Goal: Information Seeking & Learning: Learn about a topic

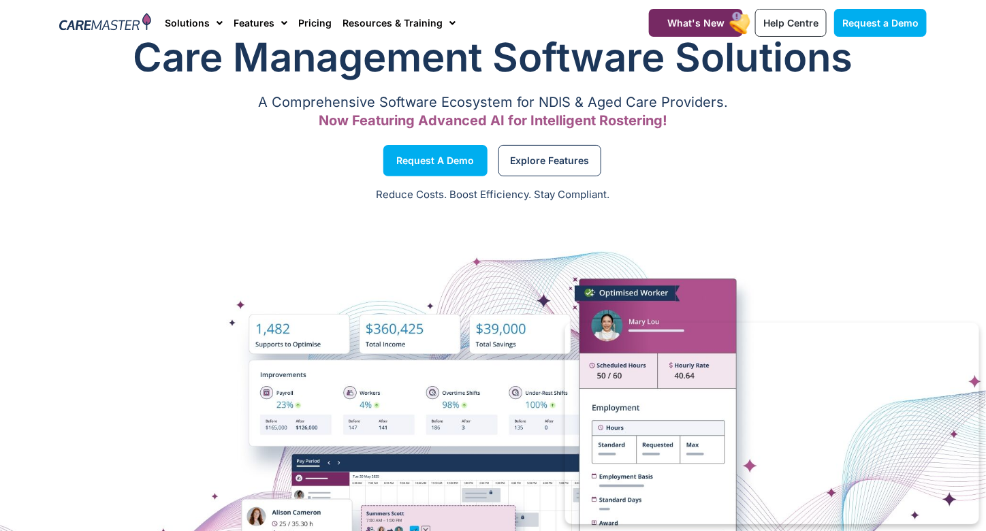
scroll to position [68, 0]
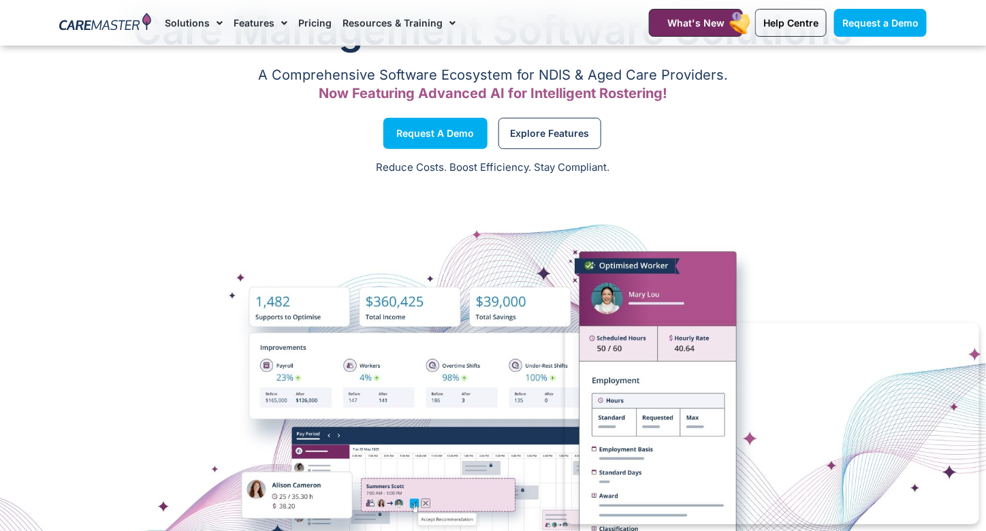
click at [362, 383] on div at bounding box center [493, 423] width 986 height 340
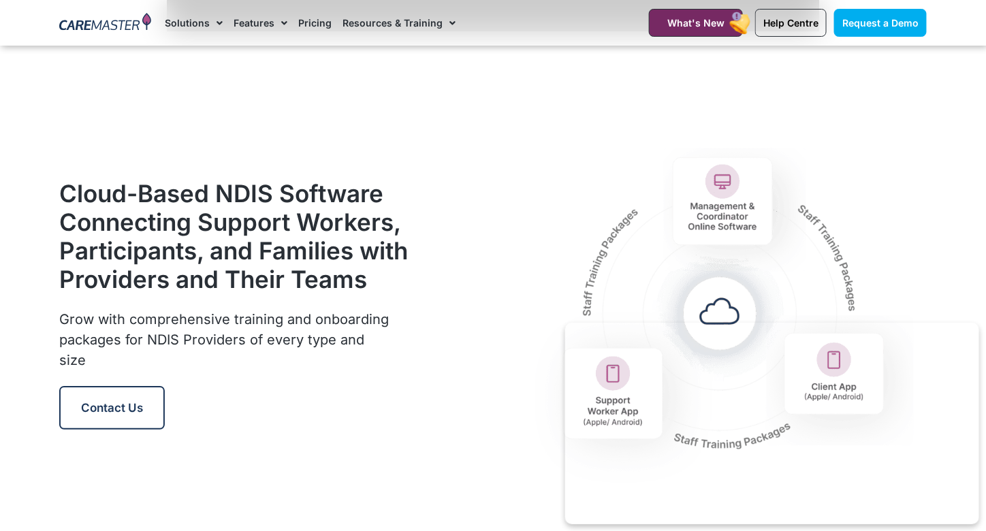
scroll to position [1634, 0]
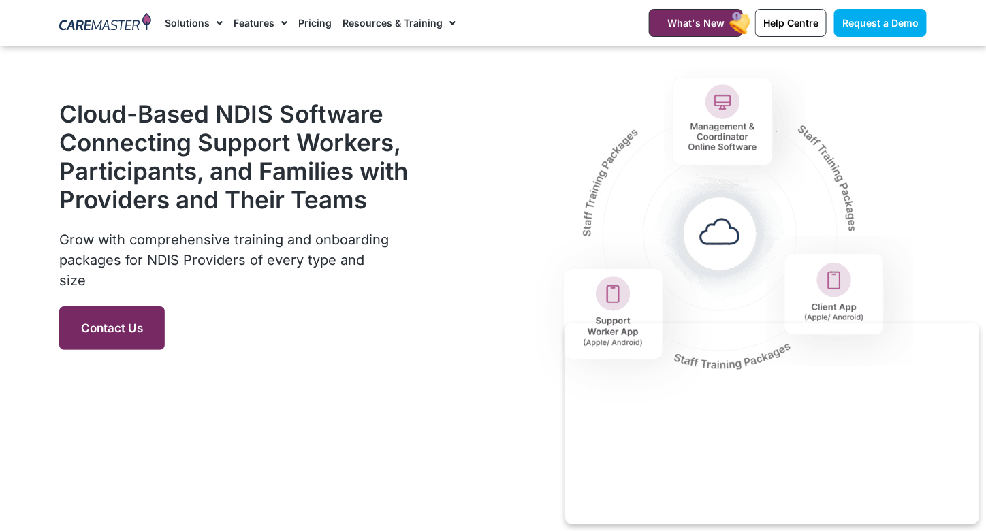
click at [118, 326] on span "Contact Us" at bounding box center [112, 328] width 62 height 14
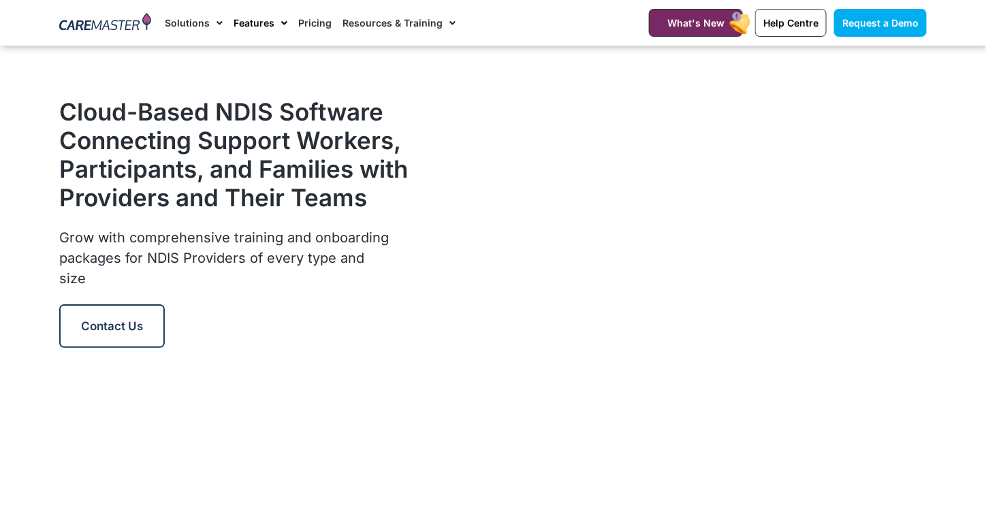
scroll to position [1634, 0]
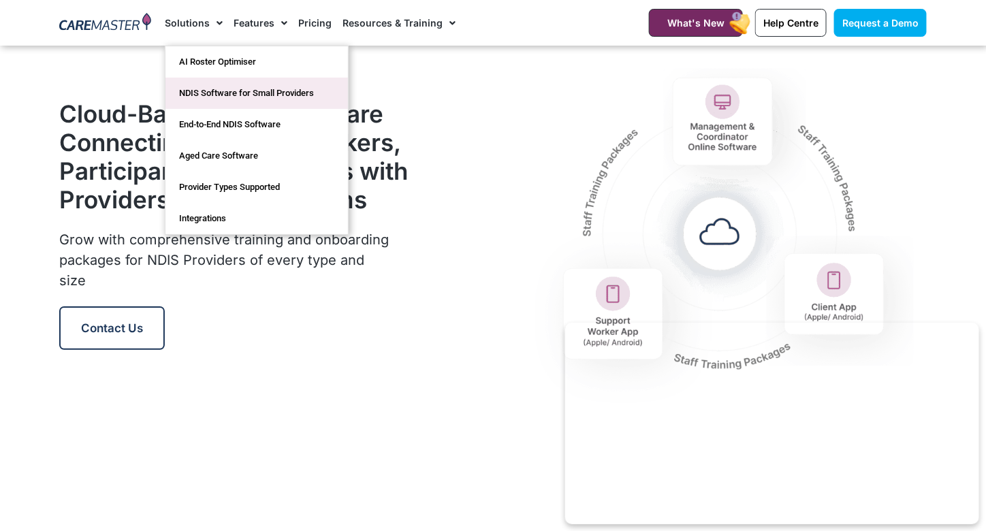
click at [225, 91] on link "NDIS Software for Small Providers" at bounding box center [256, 93] width 182 height 31
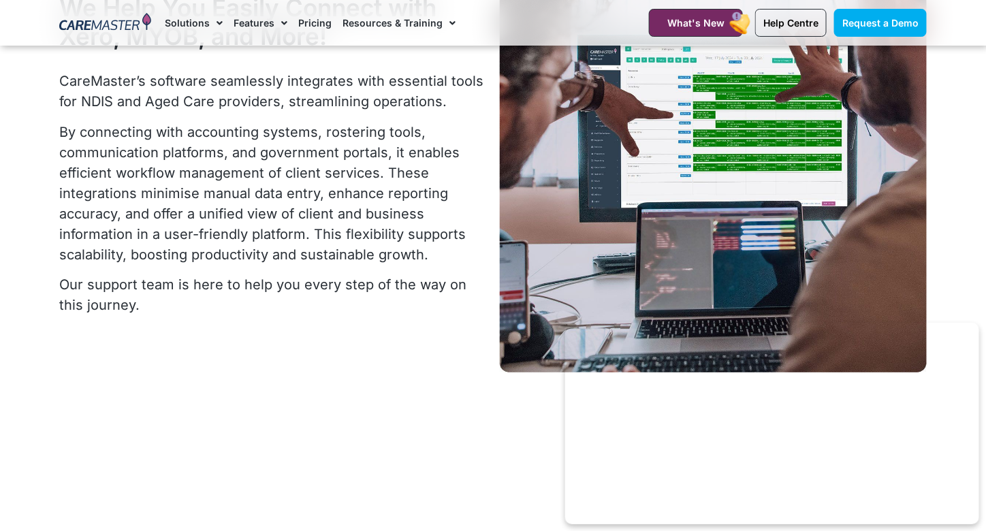
scroll to position [3268, 0]
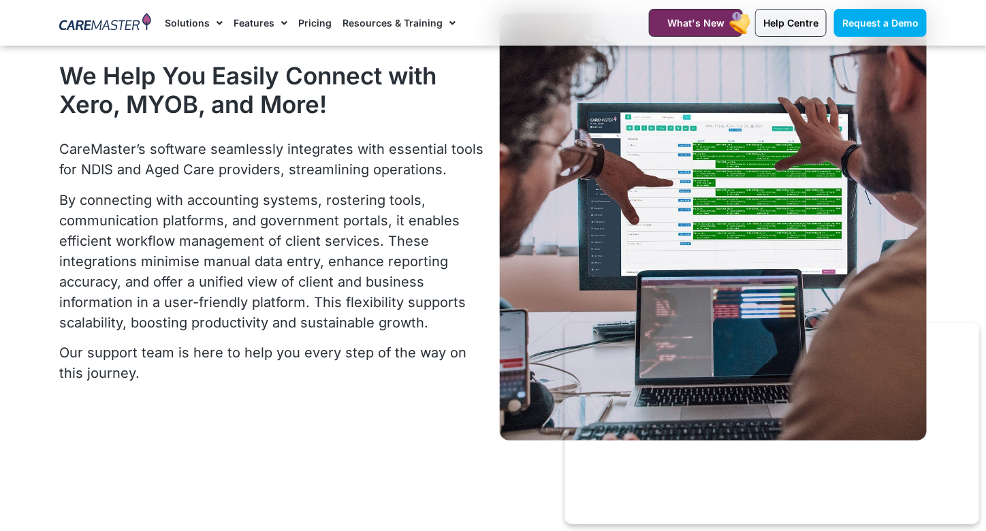
click at [672, 208] on img at bounding box center [713, 227] width 427 height 427
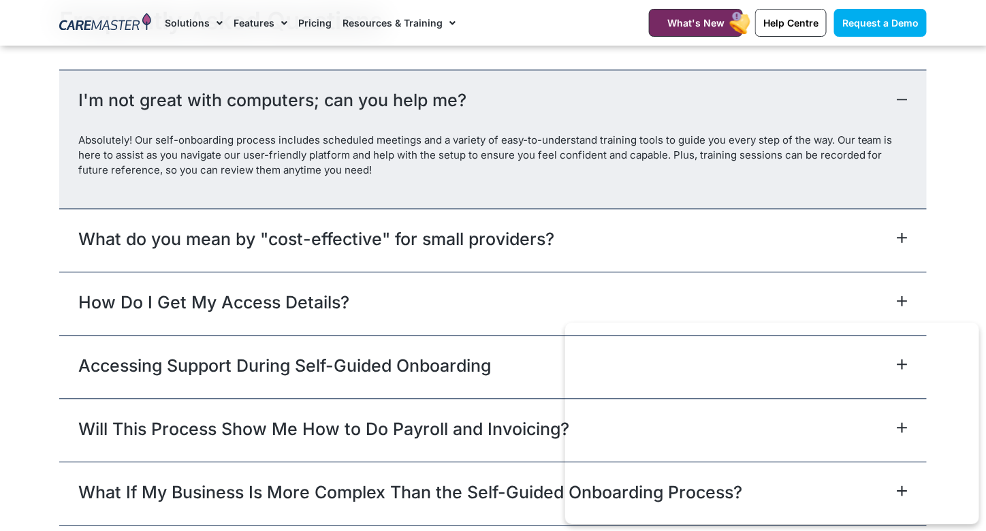
scroll to position [6128, 0]
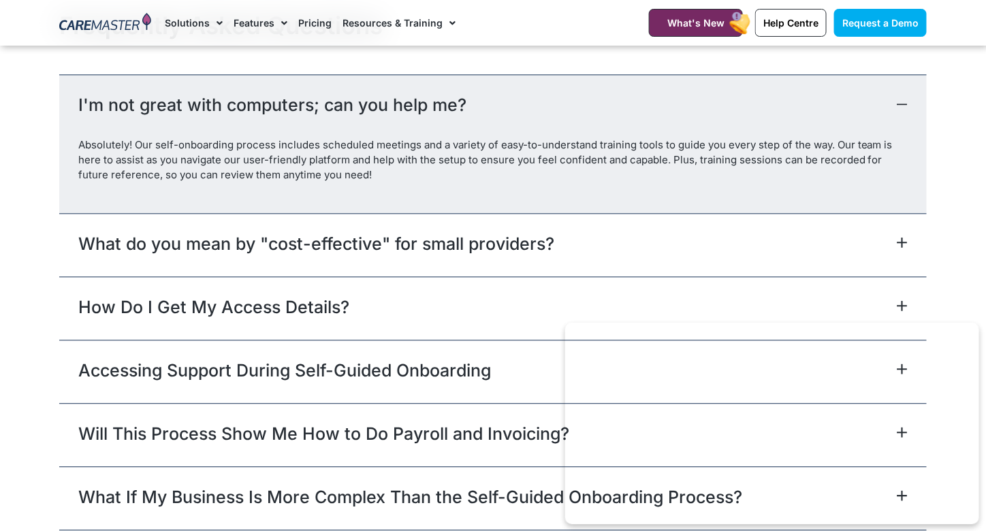
click at [313, 306] on link "How Do I Get My Access Details?" at bounding box center [213, 307] width 271 height 25
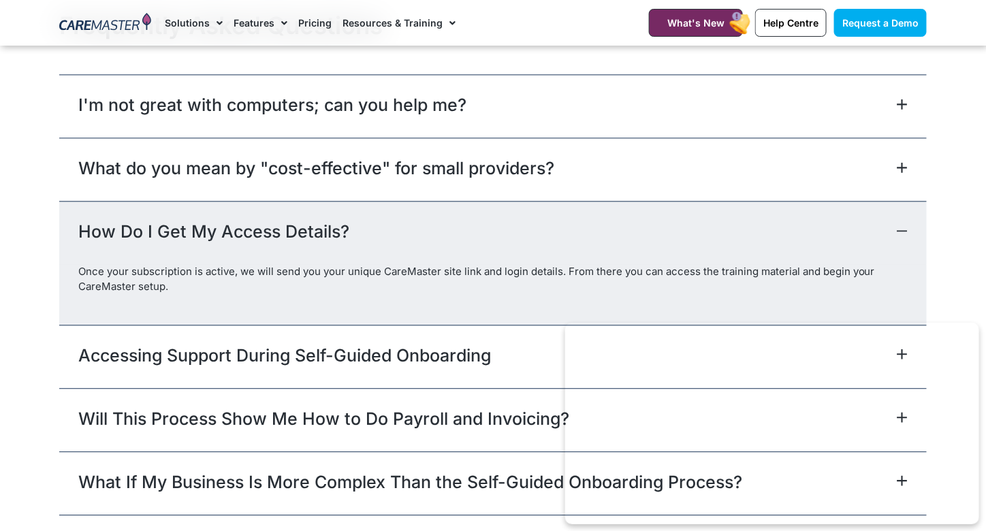
click at [303, 353] on link "Accessing Support During Self-Guided Onboarding" at bounding box center [284, 355] width 413 height 25
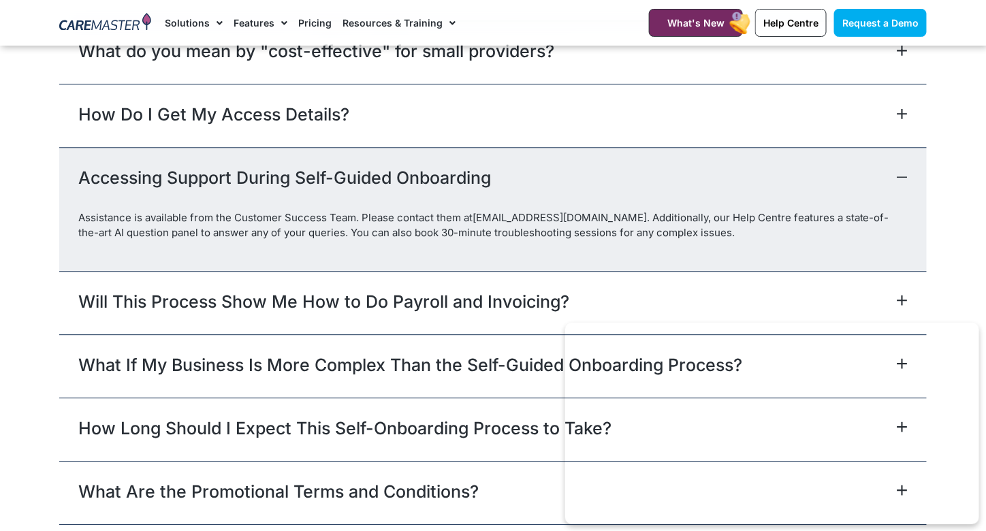
scroll to position [6264, 0]
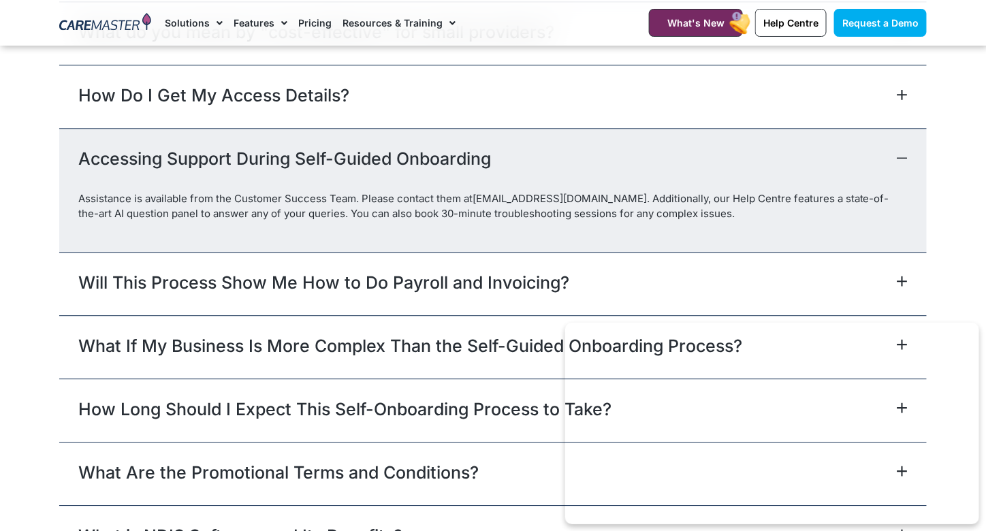
click at [321, 282] on link "Will This Process Show Me How to Do Payroll and Invoicing?" at bounding box center [323, 282] width 491 height 25
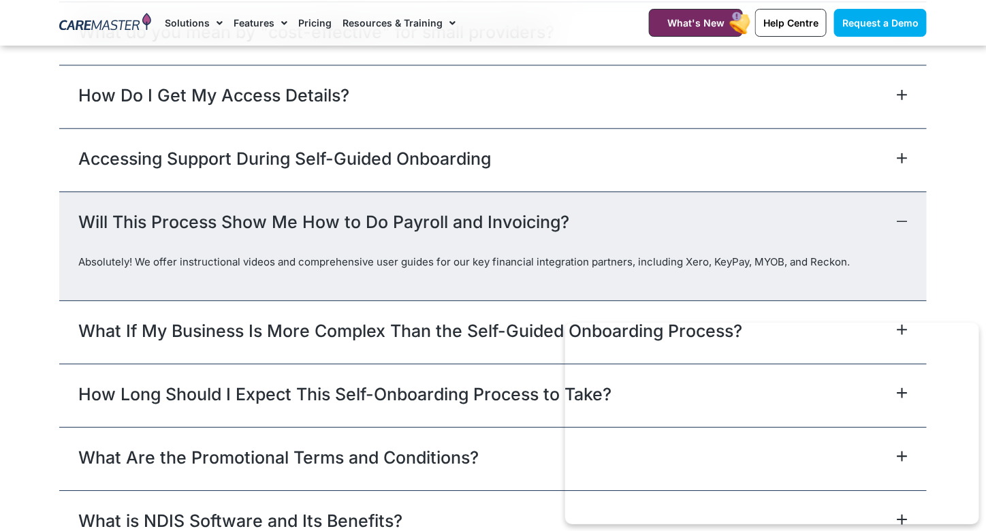
click at [305, 331] on link "What If My Business Is More Complex Than the Self-Guided Onboarding Process?" at bounding box center [410, 331] width 664 height 25
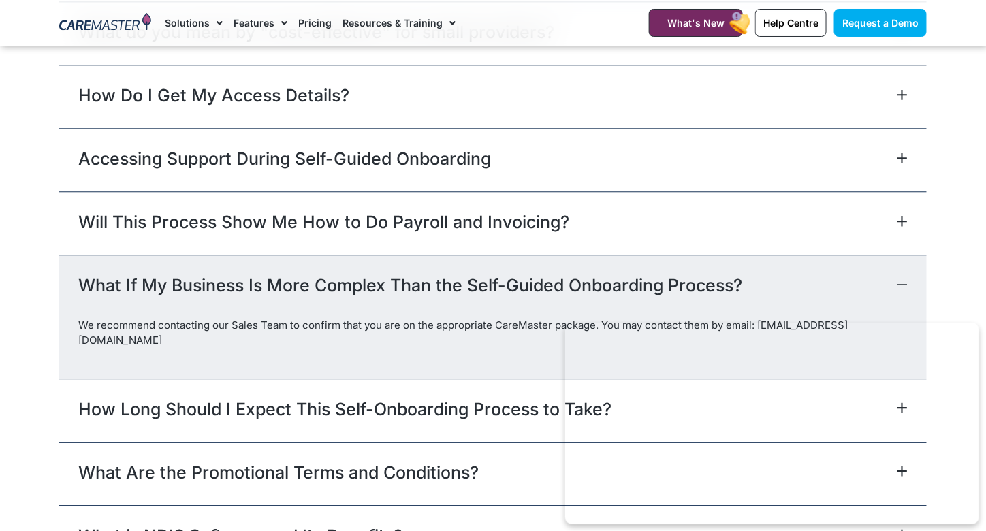
scroll to position [6332, 0]
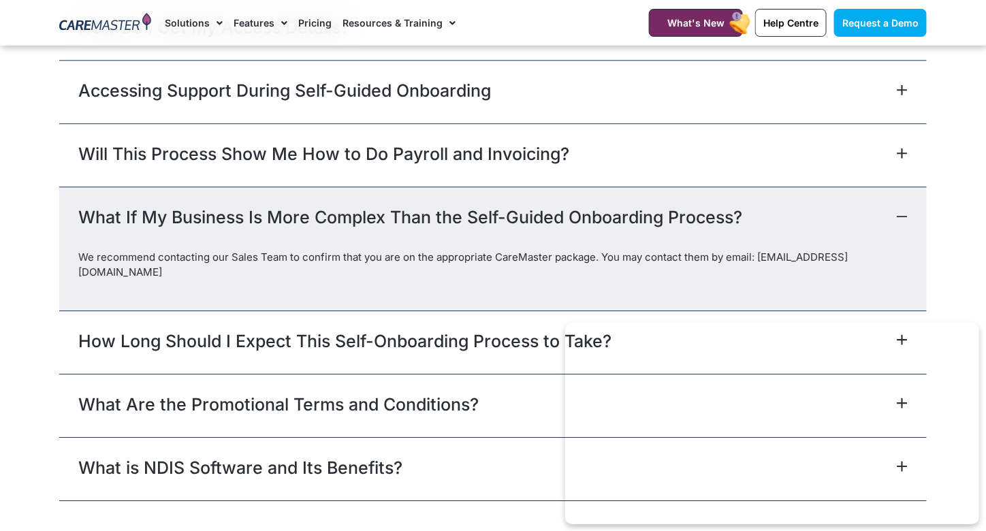
click at [370, 329] on link "How Long Should I Expect This Self-Onboarding Process to Take?" at bounding box center [344, 341] width 533 height 25
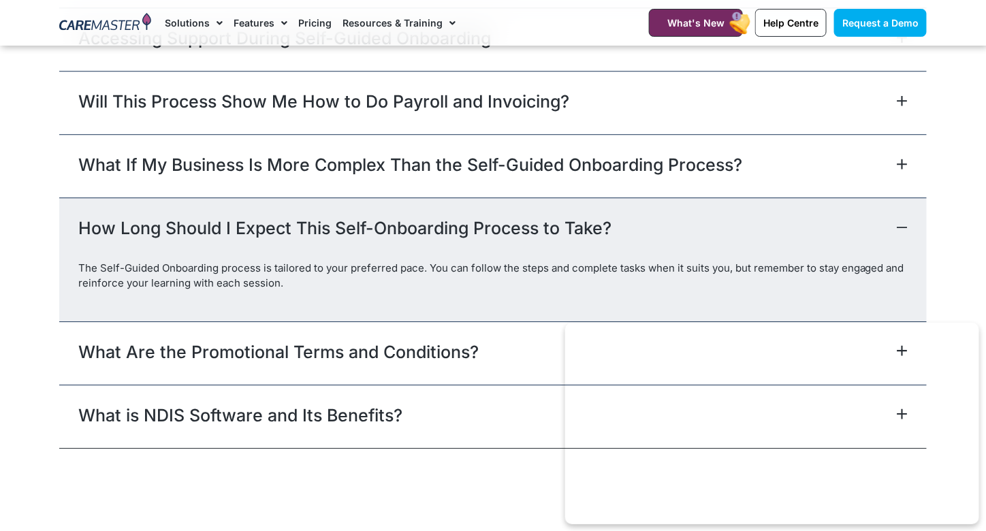
scroll to position [6400, 0]
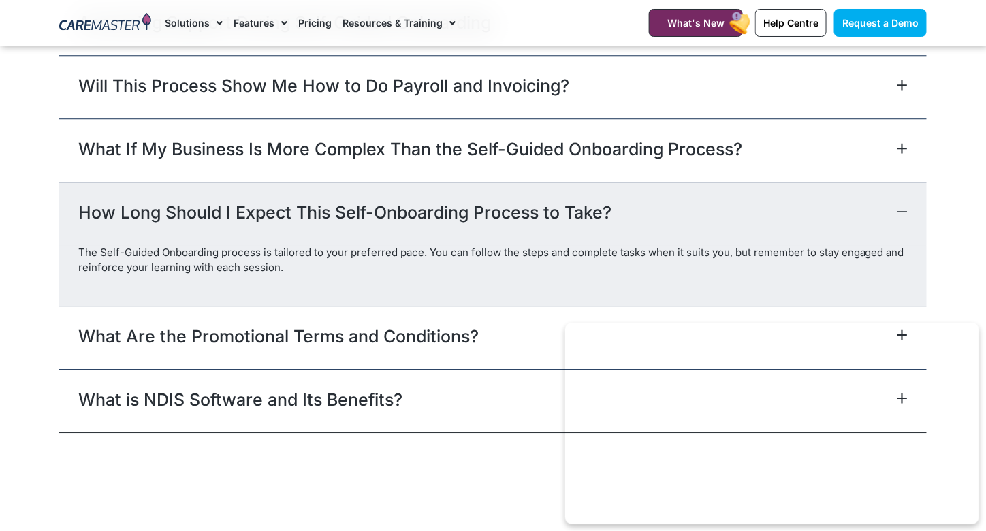
click at [310, 336] on link "What Are the Promotional Terms and Conditions?" at bounding box center [278, 336] width 400 height 25
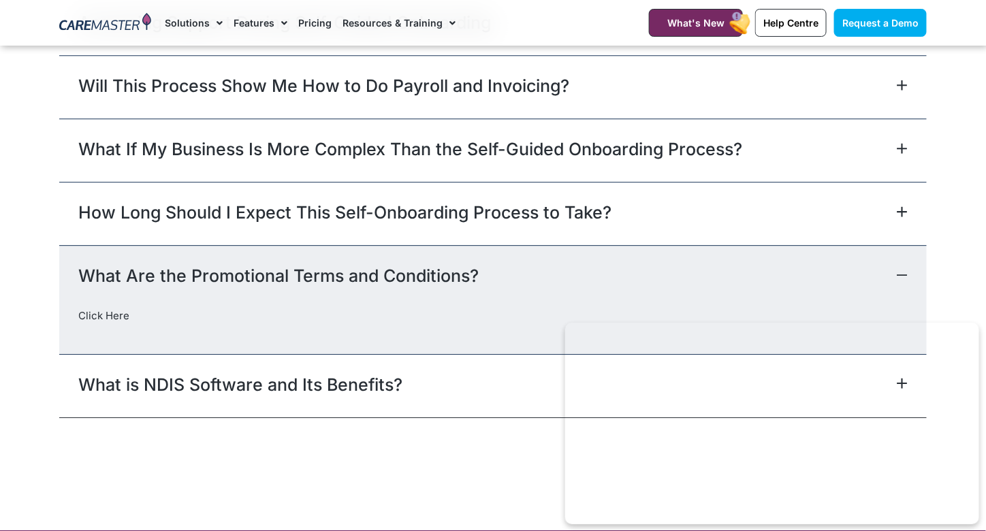
click at [274, 385] on link "What is NDIS Software and Its Benefits?" at bounding box center [240, 384] width 324 height 25
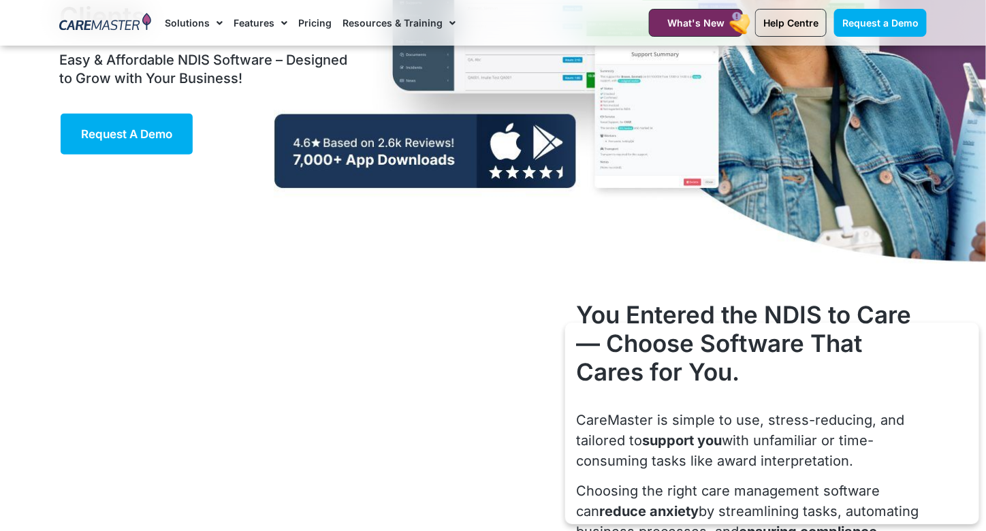
scroll to position [146, 0]
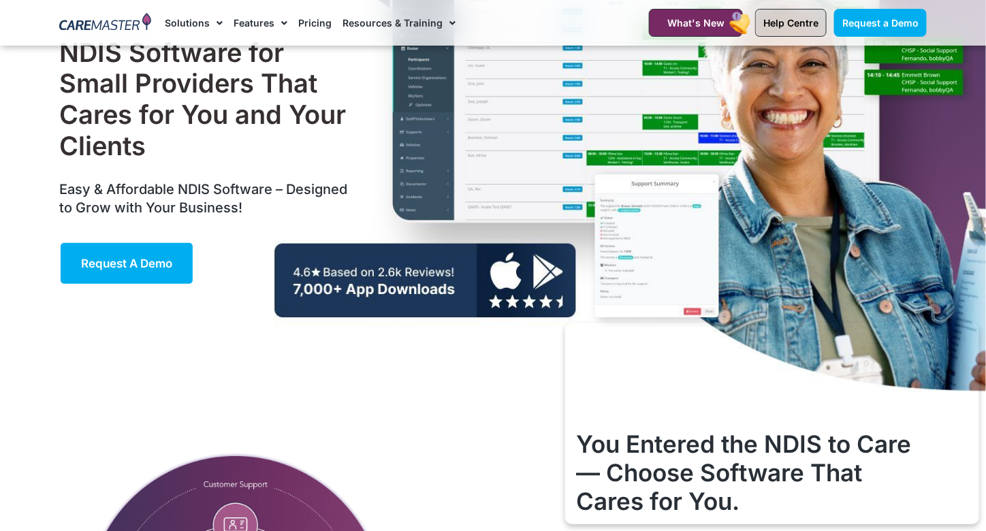
click at [794, 18] on span "Help Centre" at bounding box center [790, 23] width 55 height 12
